Goal: Task Accomplishment & Management: Use online tool/utility

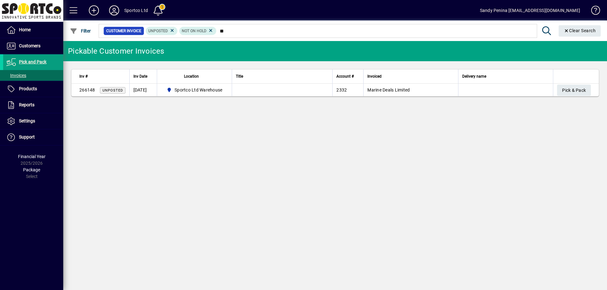
type input "*"
type input "****"
click at [574, 94] on span "Pick & Pack" at bounding box center [574, 90] width 24 height 10
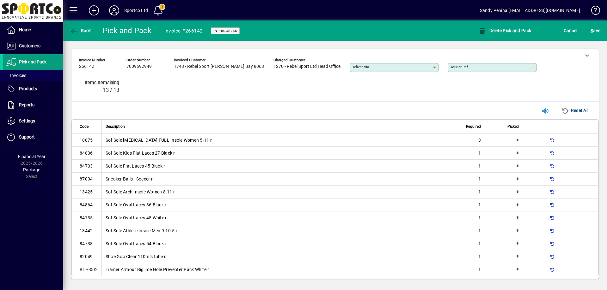
type input "*"
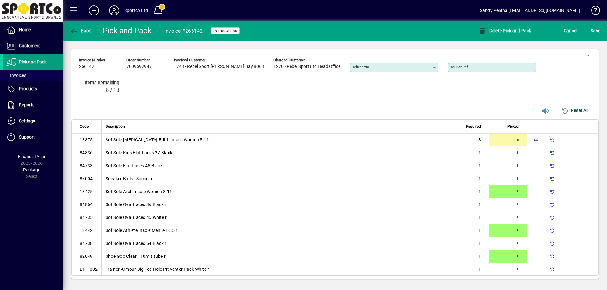
type input "*"
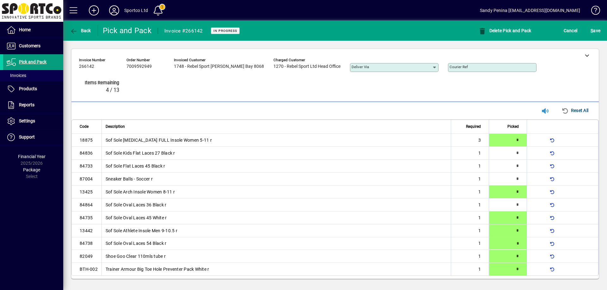
type input "*"
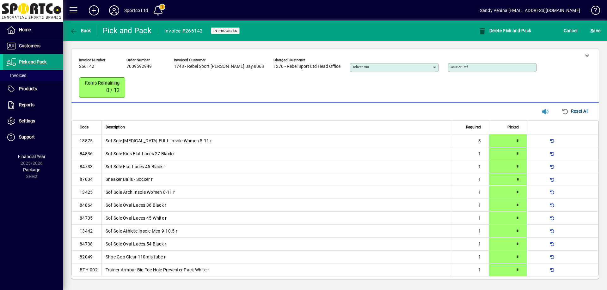
type input "*"
click at [591, 34] on span "S ave" at bounding box center [595, 31] width 10 height 10
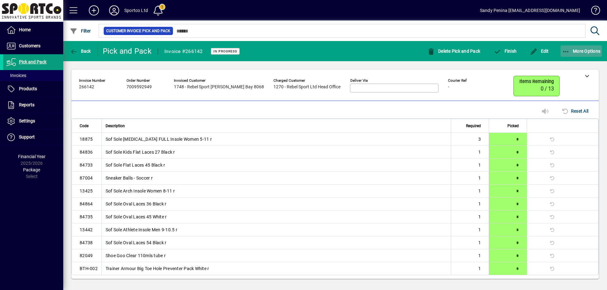
click at [573, 46] on span "button" at bounding box center [581, 51] width 42 height 15
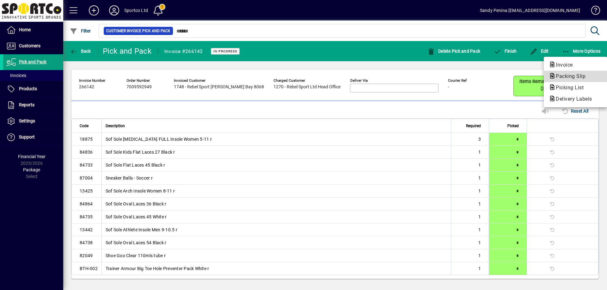
click at [565, 78] on span "Packing Slip" at bounding box center [569, 76] width 40 height 6
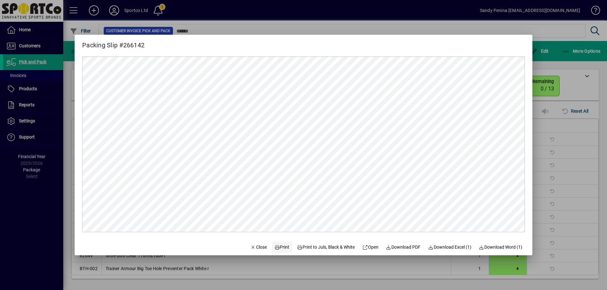
click at [274, 247] on icon at bounding box center [277, 248] width 6 height 4
click at [255, 249] on span "Close" at bounding box center [258, 247] width 16 height 7
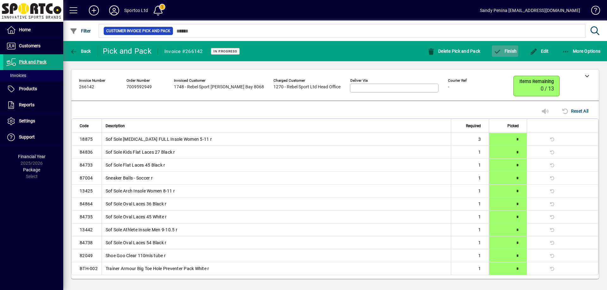
click at [516, 53] on span "button" at bounding box center [505, 51] width 26 height 15
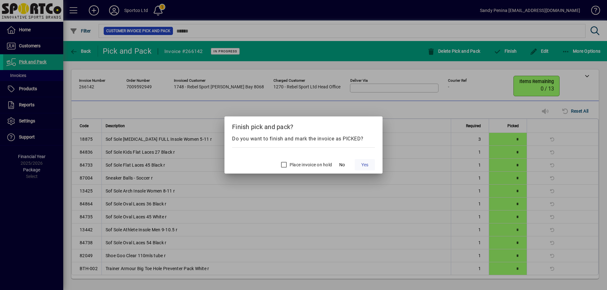
click at [364, 162] on span "Yes" at bounding box center [364, 165] width 7 height 7
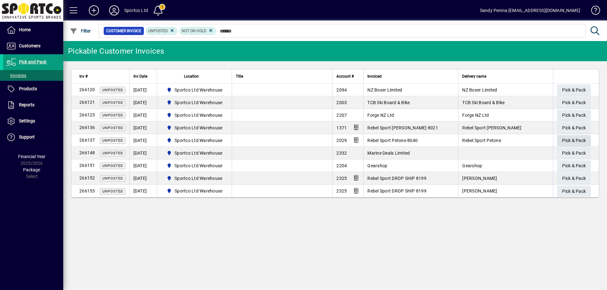
click at [571, 142] on span "Pick & Pack" at bounding box center [574, 141] width 24 height 10
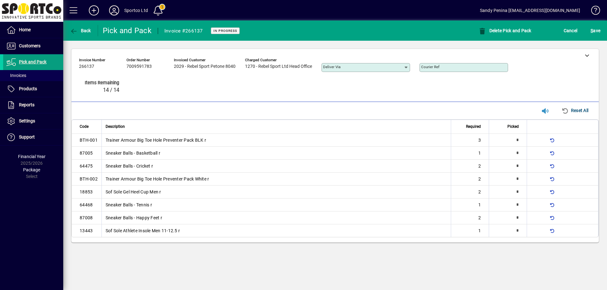
type input "*"
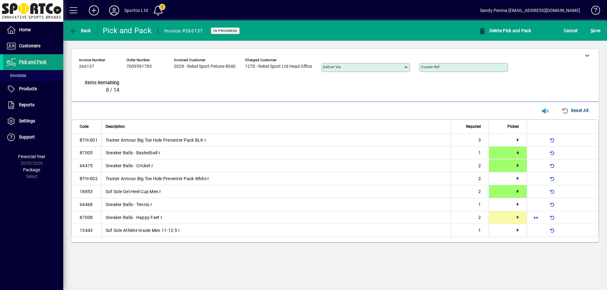
type input "*"
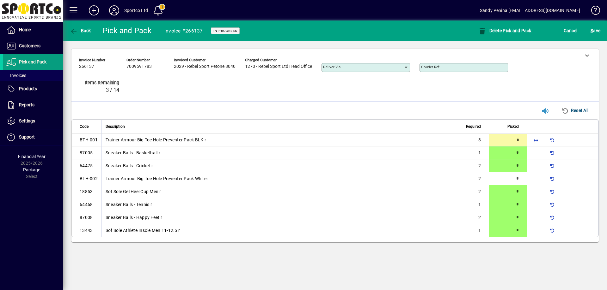
type input "*"
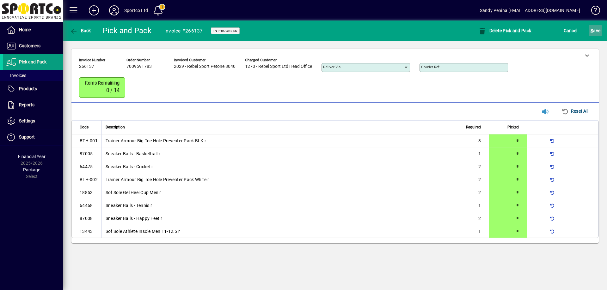
click at [598, 32] on span "S ave" at bounding box center [595, 31] width 10 height 10
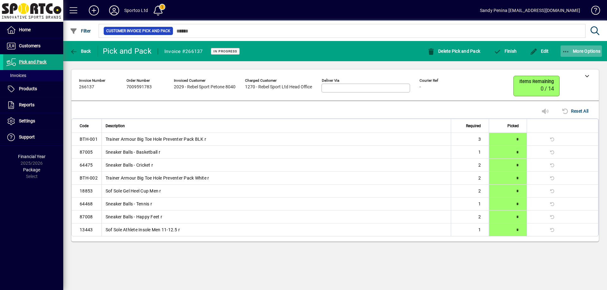
click at [562, 51] on icon "button" at bounding box center [566, 52] width 8 height 6
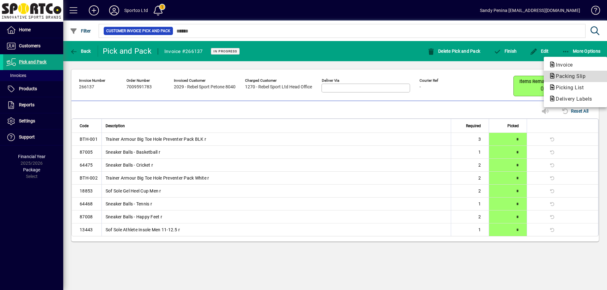
click at [567, 78] on span "Packing Slip" at bounding box center [569, 76] width 40 height 6
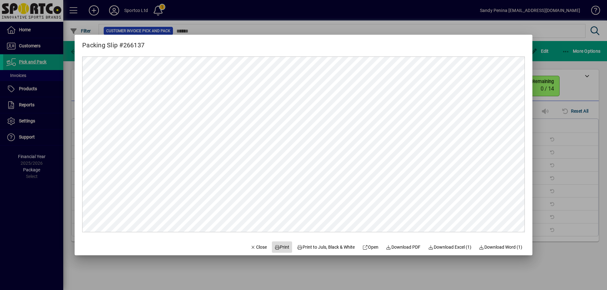
click at [275, 247] on span "Print" at bounding box center [281, 247] width 15 height 7
click at [255, 246] on span "Close" at bounding box center [258, 247] width 16 height 7
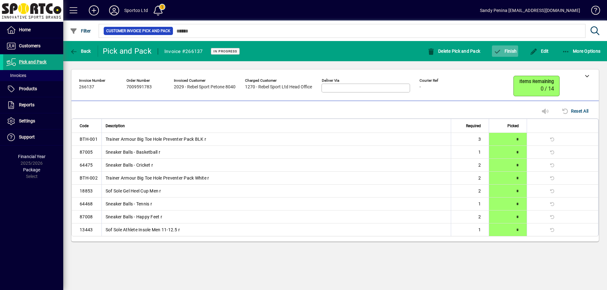
click at [507, 52] on span "Finish" at bounding box center [504, 51] width 23 height 5
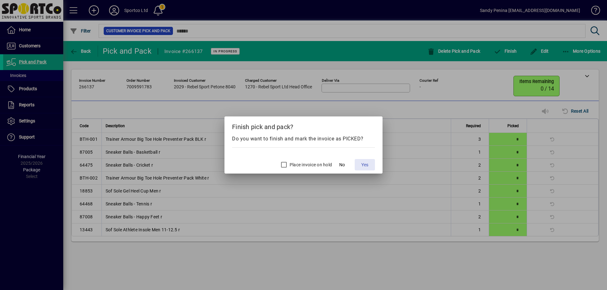
click at [362, 167] on span "Yes" at bounding box center [364, 165] width 7 height 7
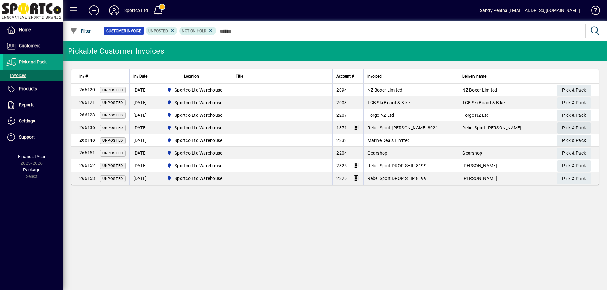
click at [570, 125] on span "Pick & Pack" at bounding box center [574, 128] width 24 height 10
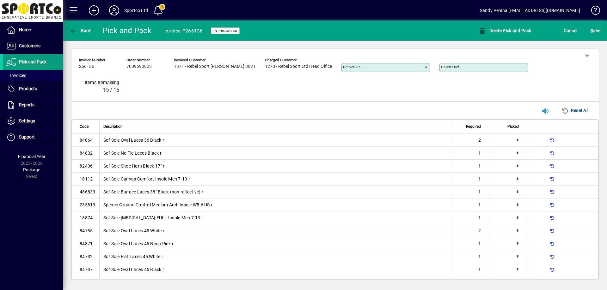
type input "*"
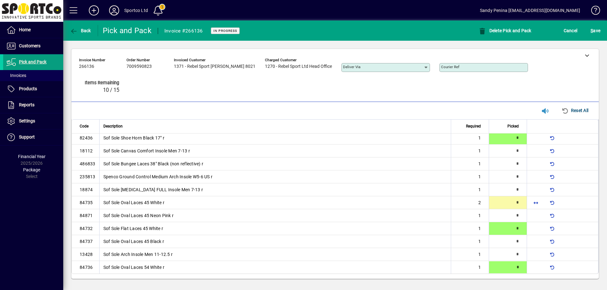
type input "*"
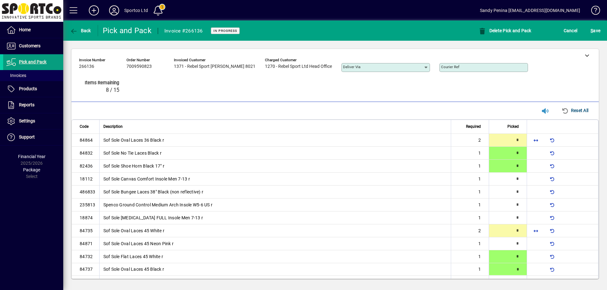
type input "*"
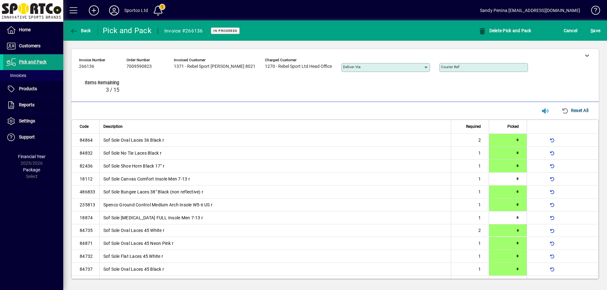
type input "*"
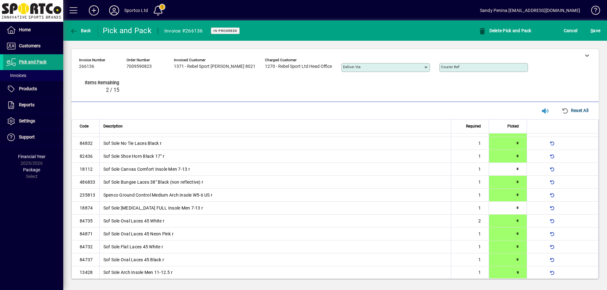
type input "*"
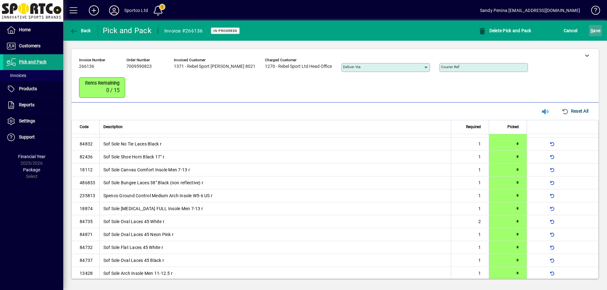
drag, startPoint x: 598, startPoint y: 27, endPoint x: 594, endPoint y: 27, distance: 3.5
click at [597, 27] on span "S ave" at bounding box center [595, 31] width 10 height 10
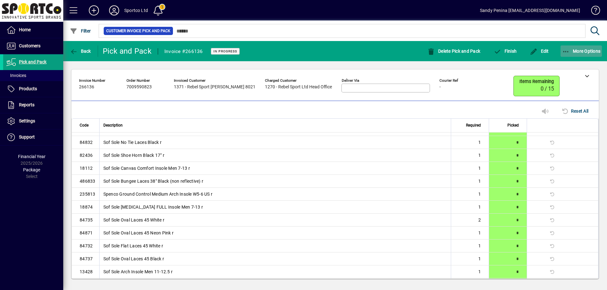
drag, startPoint x: 570, startPoint y: 49, endPoint x: 570, endPoint y: 53, distance: 3.8
click at [571, 50] on span "More Options" at bounding box center [581, 51] width 39 height 5
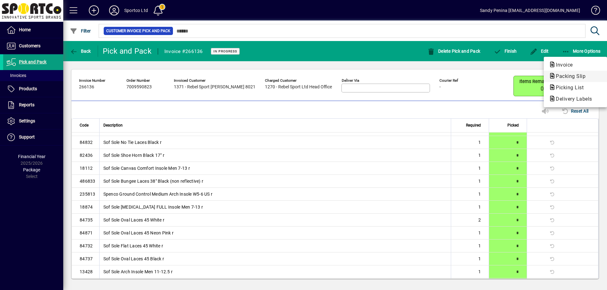
click at [571, 81] on button "Packing Slip" at bounding box center [574, 76] width 63 height 11
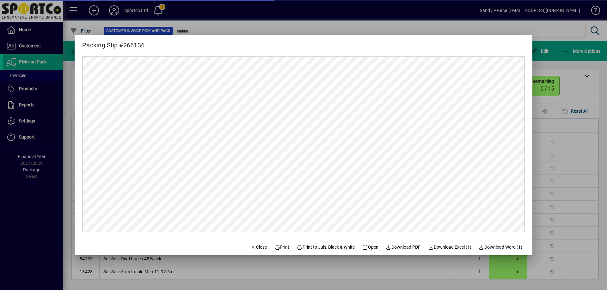
scroll to position [0, 0]
click at [278, 247] on span "Print" at bounding box center [281, 247] width 15 height 7
drag, startPoint x: 247, startPoint y: 247, endPoint x: 420, endPoint y: 119, distance: 215.0
click at [250, 247] on span "Close" at bounding box center [258, 247] width 16 height 7
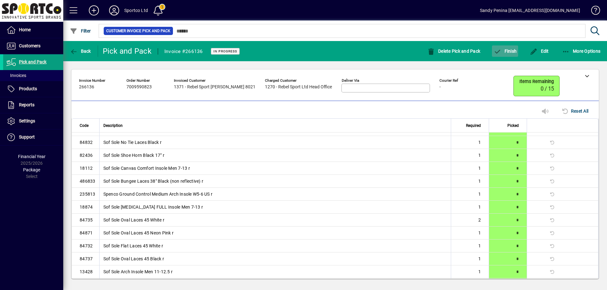
click at [498, 52] on icon "button" at bounding box center [497, 52] width 8 height 6
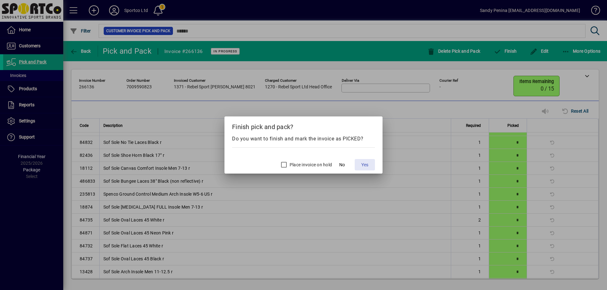
click at [362, 165] on span "Yes" at bounding box center [364, 165] width 7 height 7
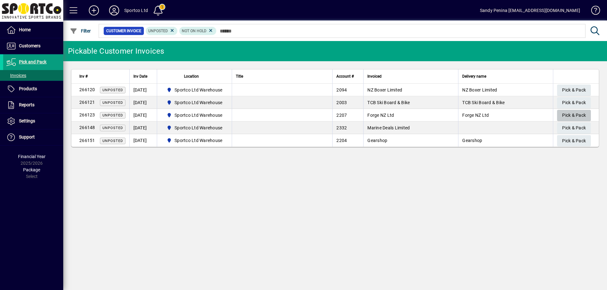
click at [567, 115] on span "Pick & Pack" at bounding box center [574, 115] width 24 height 10
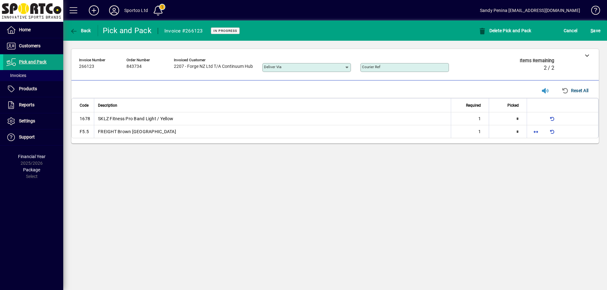
type input "*"
drag, startPoint x: 530, startPoint y: 132, endPoint x: 539, endPoint y: 130, distance: 9.3
click at [531, 131] on span "button" at bounding box center [535, 131] width 15 height 15
type input "*"
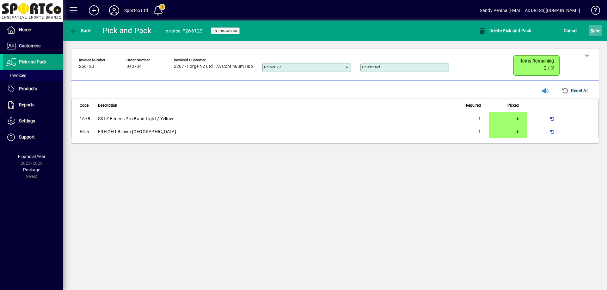
click at [597, 28] on span "S ave" at bounding box center [595, 31] width 10 height 10
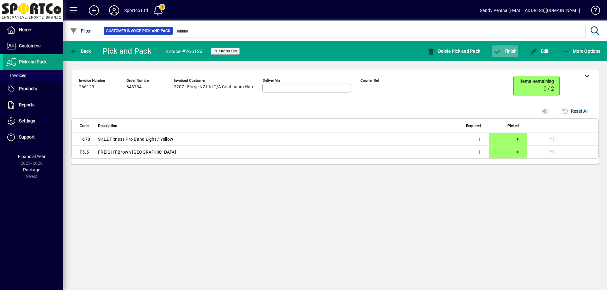
click at [508, 56] on span "button" at bounding box center [505, 51] width 26 height 15
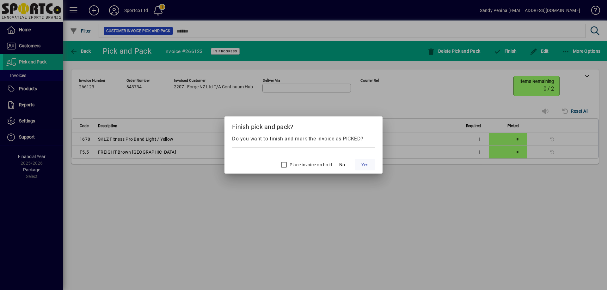
click at [359, 163] on span at bounding box center [365, 164] width 20 height 15
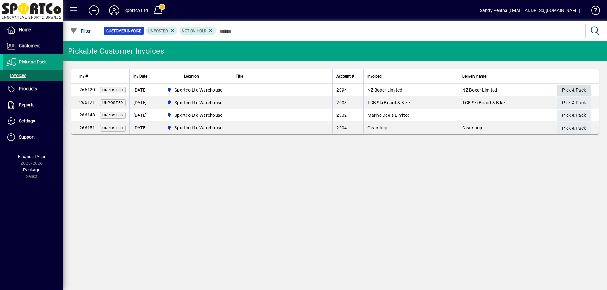
click at [566, 88] on span "Pick & Pack" at bounding box center [574, 90] width 24 height 10
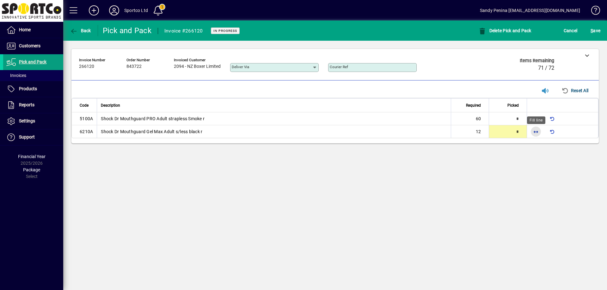
click at [537, 136] on span "button" at bounding box center [535, 131] width 15 height 15
type input "**"
click at [533, 120] on span "button" at bounding box center [535, 118] width 15 height 15
type input "**"
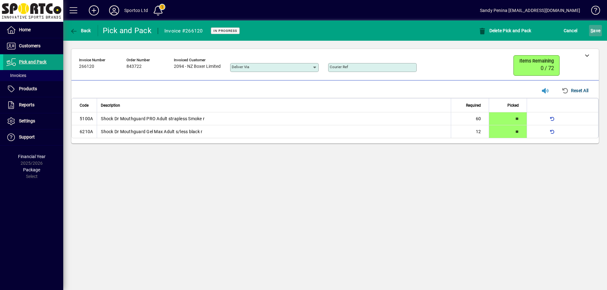
drag, startPoint x: 593, startPoint y: 29, endPoint x: 590, endPoint y: 28, distance: 3.9
click at [592, 29] on span "S ave" at bounding box center [595, 31] width 10 height 10
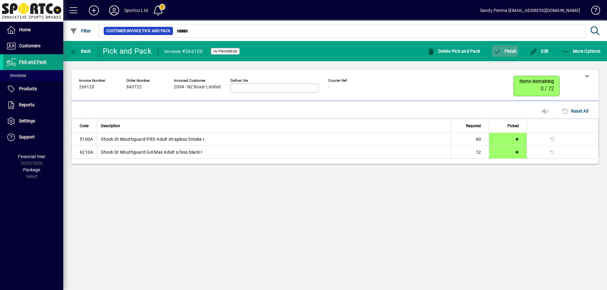
click at [494, 58] on span "button" at bounding box center [505, 51] width 26 height 15
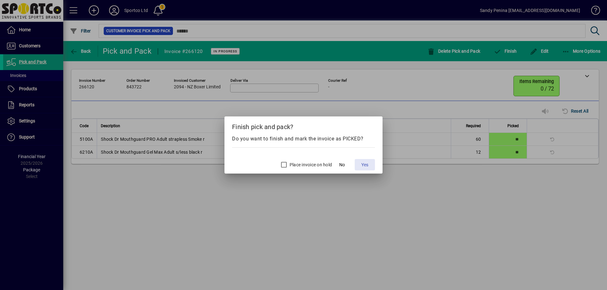
click at [367, 163] on span "Yes" at bounding box center [364, 165] width 7 height 7
